Goal: Find specific page/section: Find specific page/section

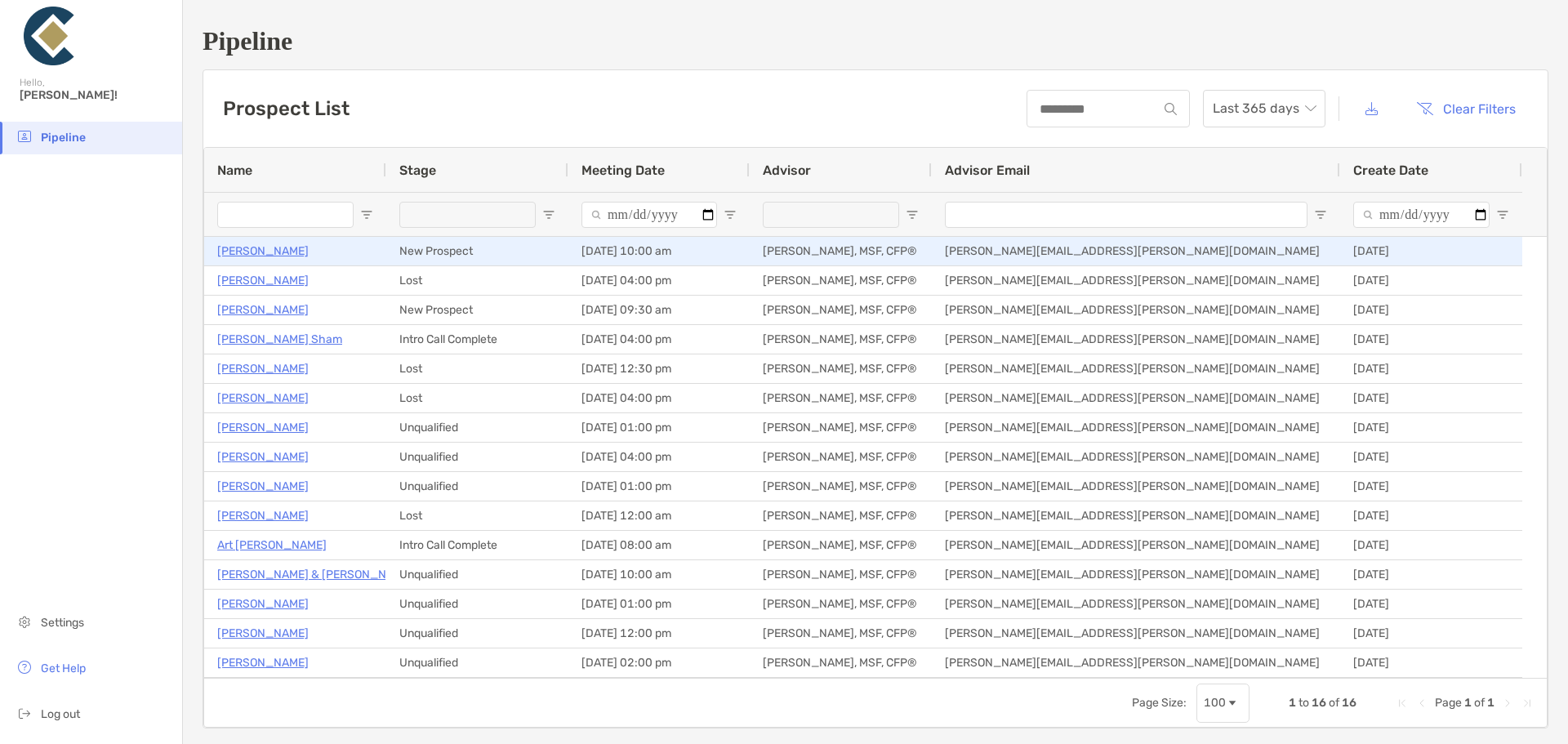
click at [245, 249] on p "[PERSON_NAME]" at bounding box center [263, 250] width 91 height 20
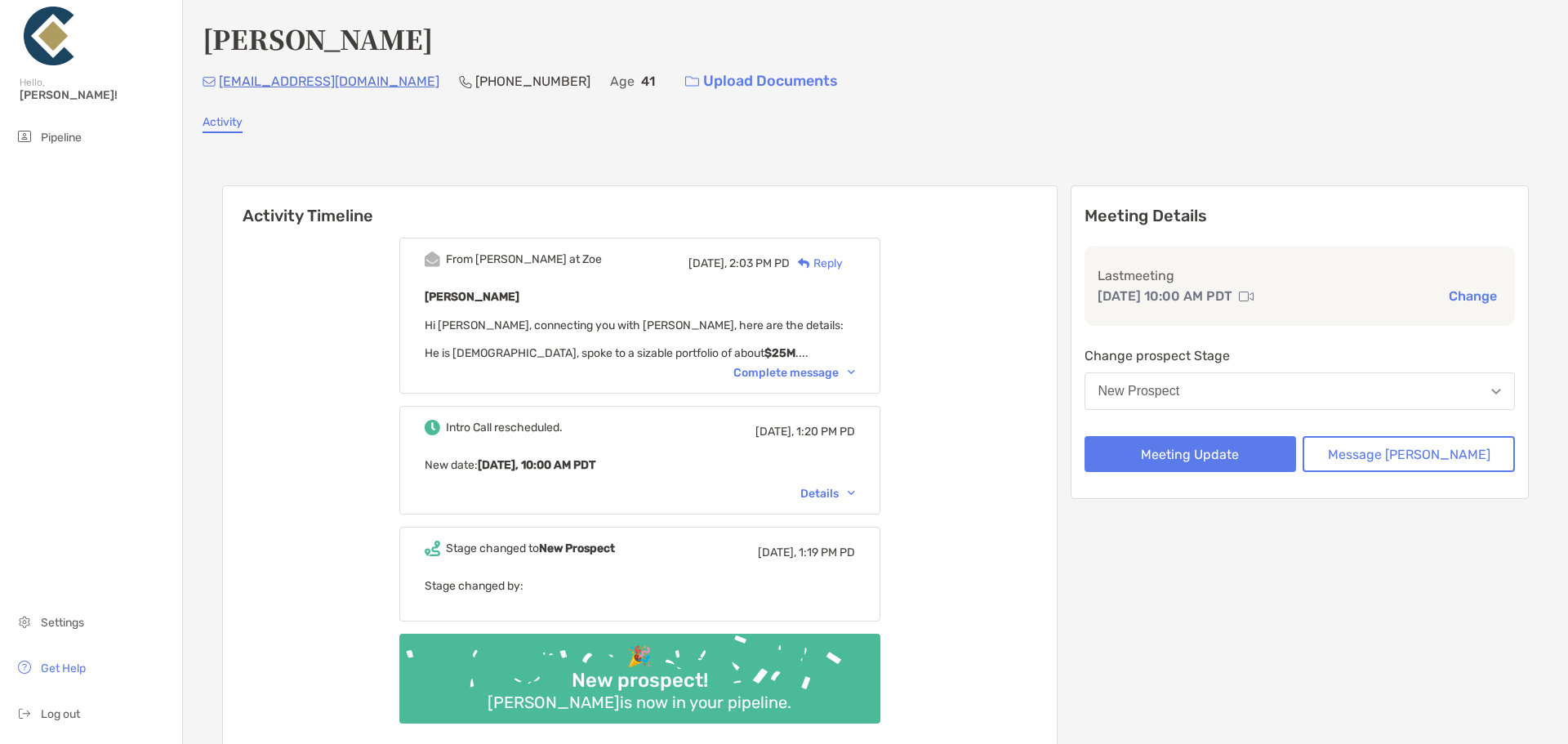
drag, startPoint x: 772, startPoint y: 372, endPoint x: 800, endPoint y: 372, distance: 28.0
click at [773, 372] on div "Complete message" at bounding box center [794, 372] width 122 height 14
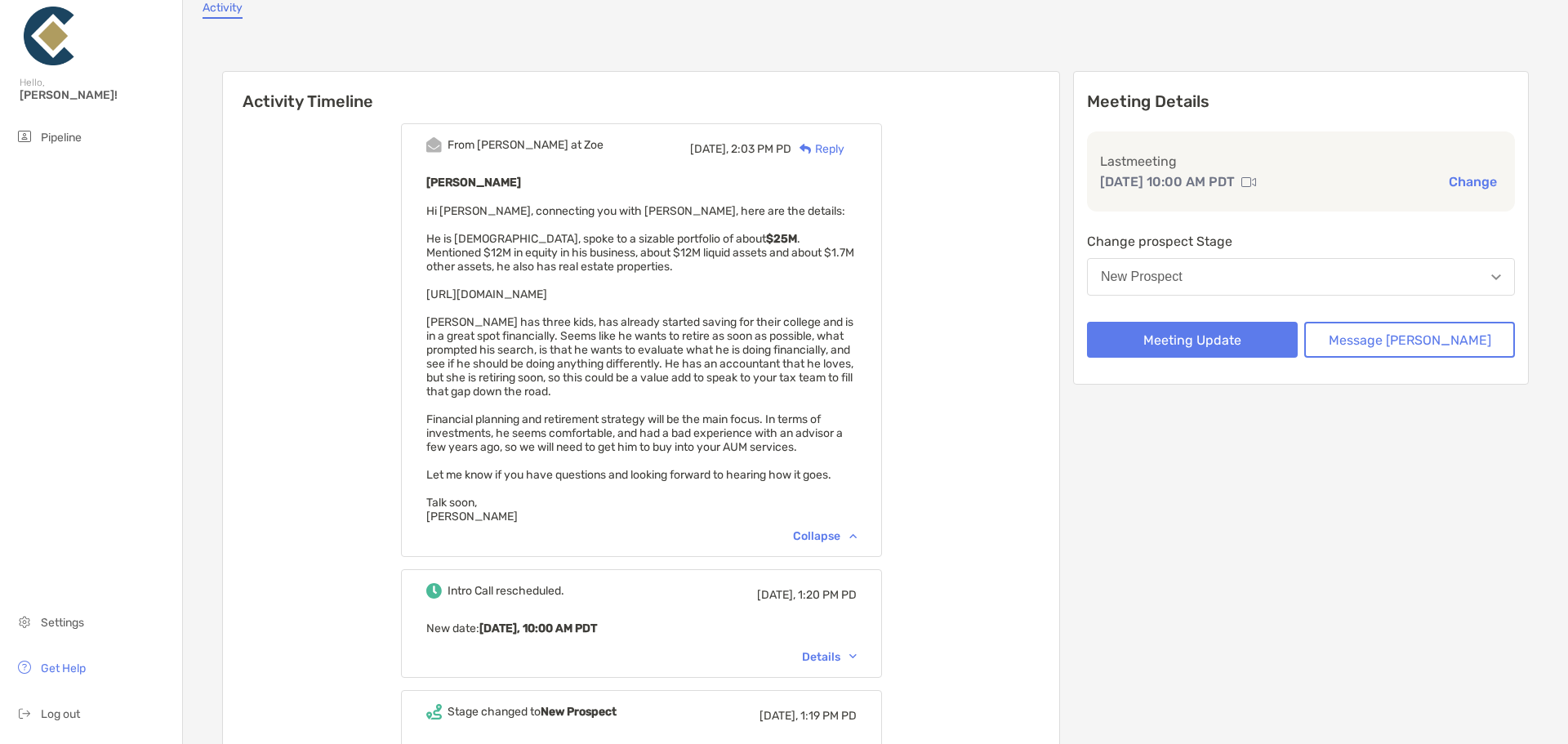
scroll to position [164, 0]
